Goal: Transaction & Acquisition: Book appointment/travel/reservation

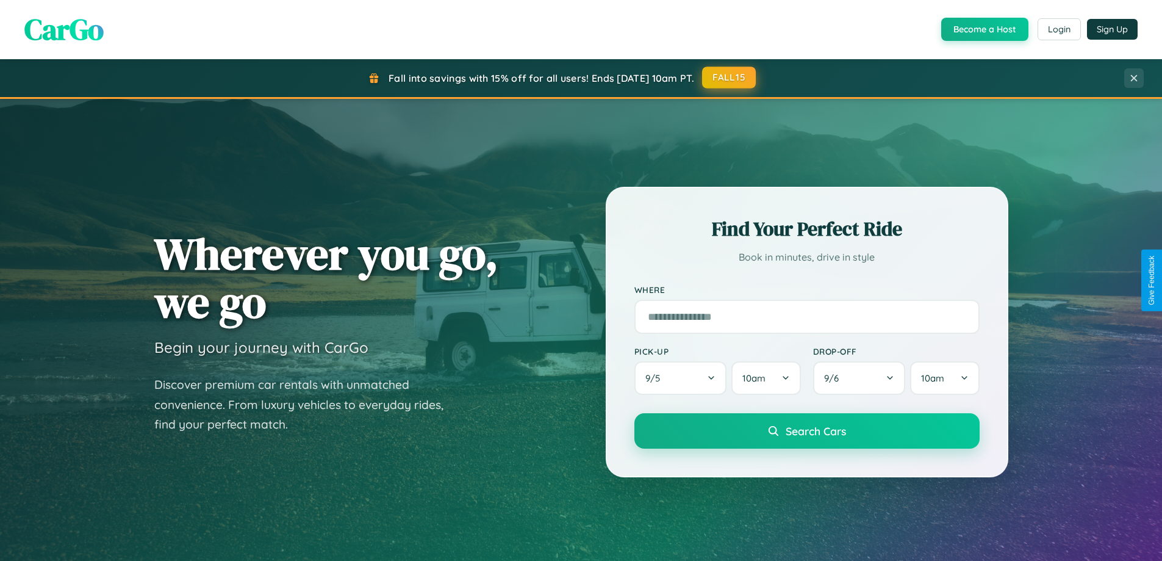
click at [730, 77] on button "FALL15" at bounding box center [729, 78] width 54 height 22
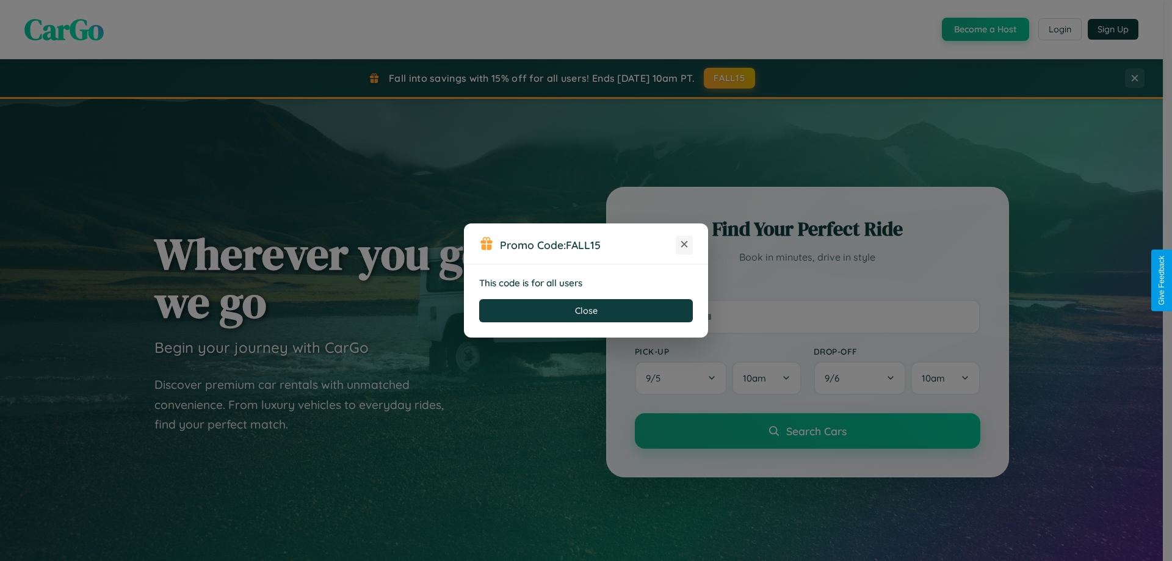
click at [684, 245] on icon at bounding box center [684, 244] width 12 height 12
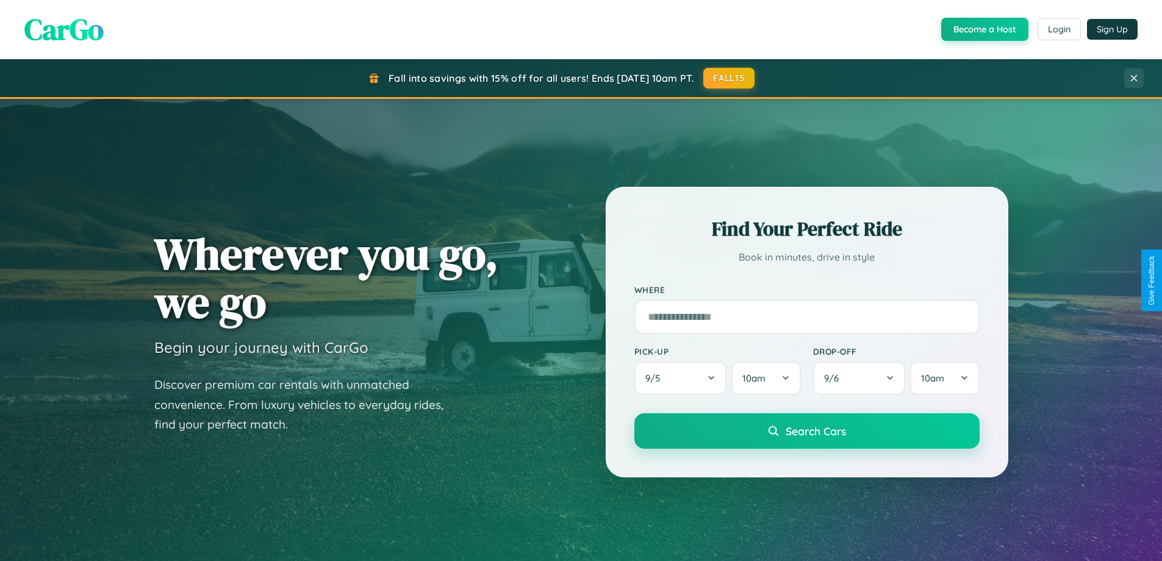
scroll to position [1961, 0]
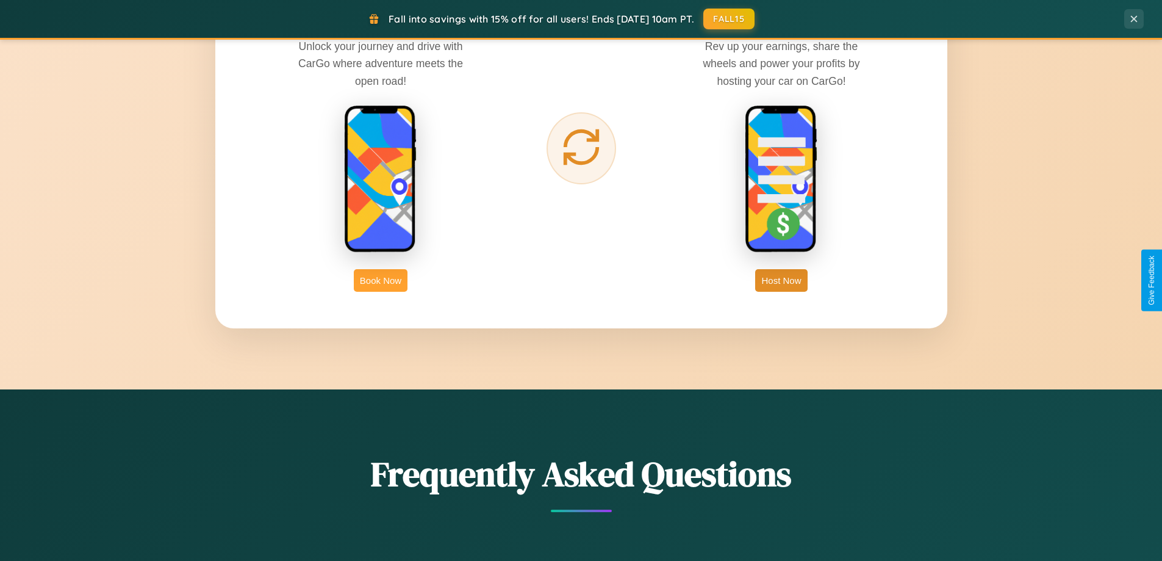
click at [381, 280] on button "Book Now" at bounding box center [381, 280] width 54 height 23
